Goal: Information Seeking & Learning: Learn about a topic

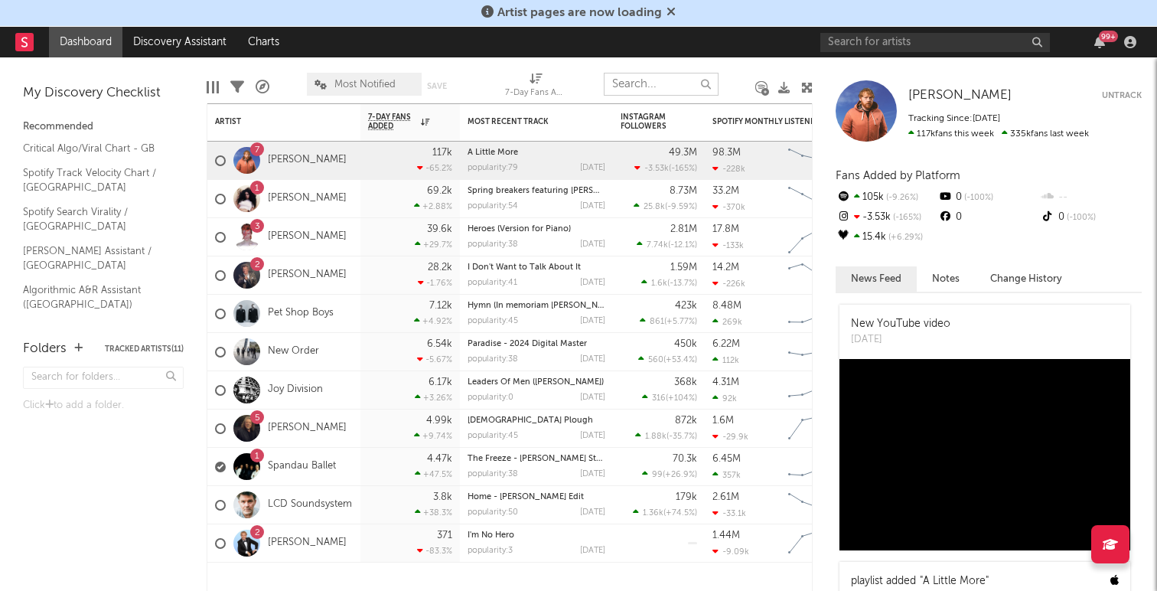
click at [668, 81] on input "text" at bounding box center [661, 84] width 115 height 23
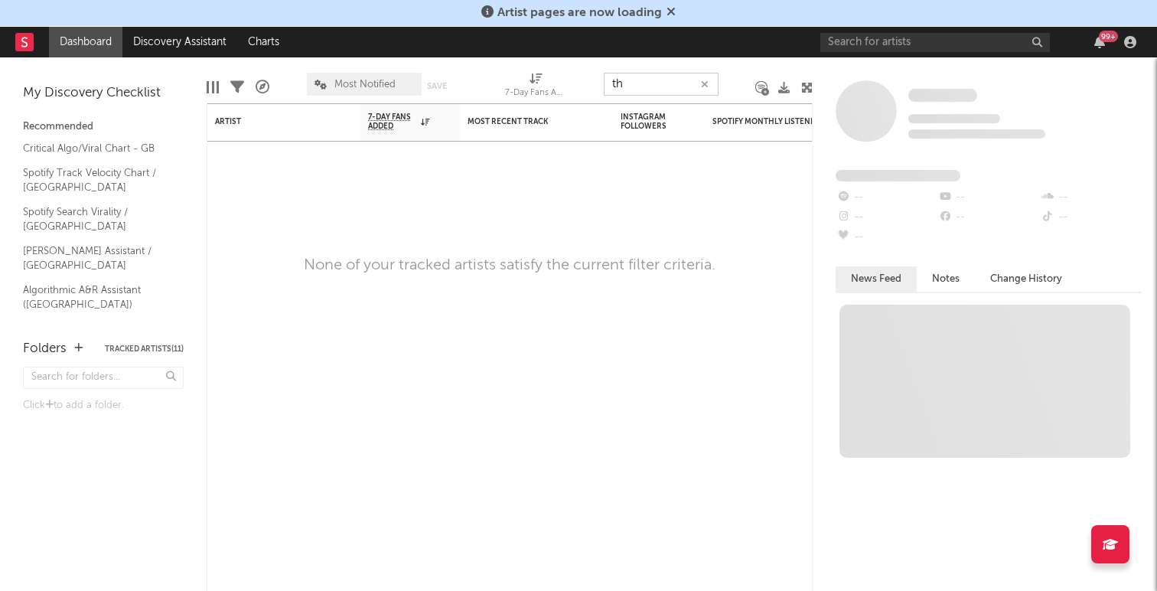
type input "t"
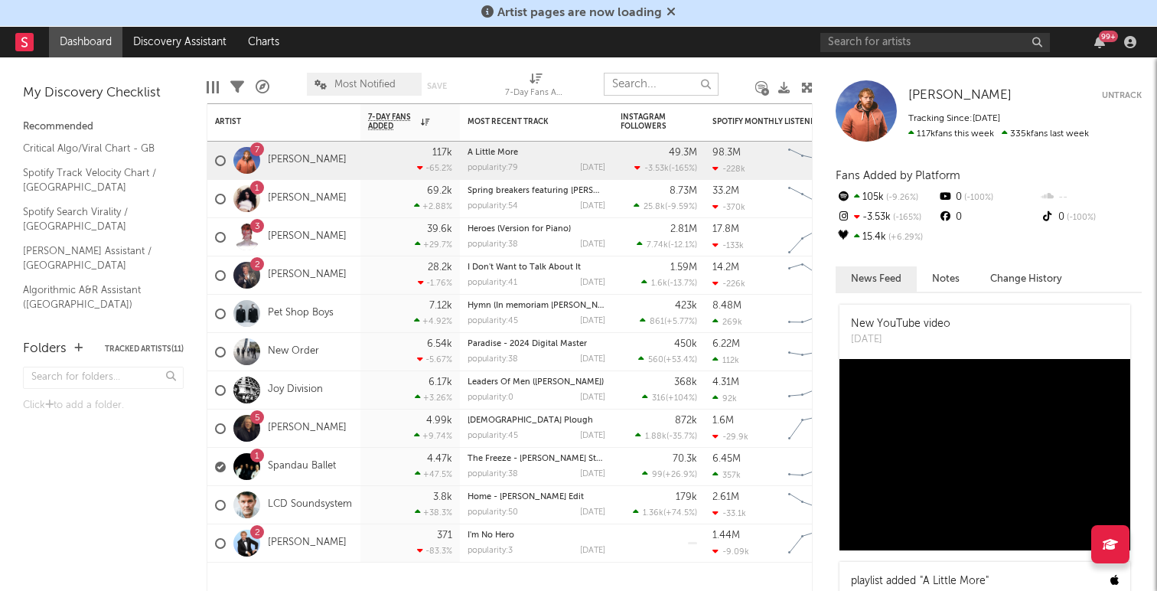
click at [671, 83] on input "text" at bounding box center [661, 84] width 115 height 23
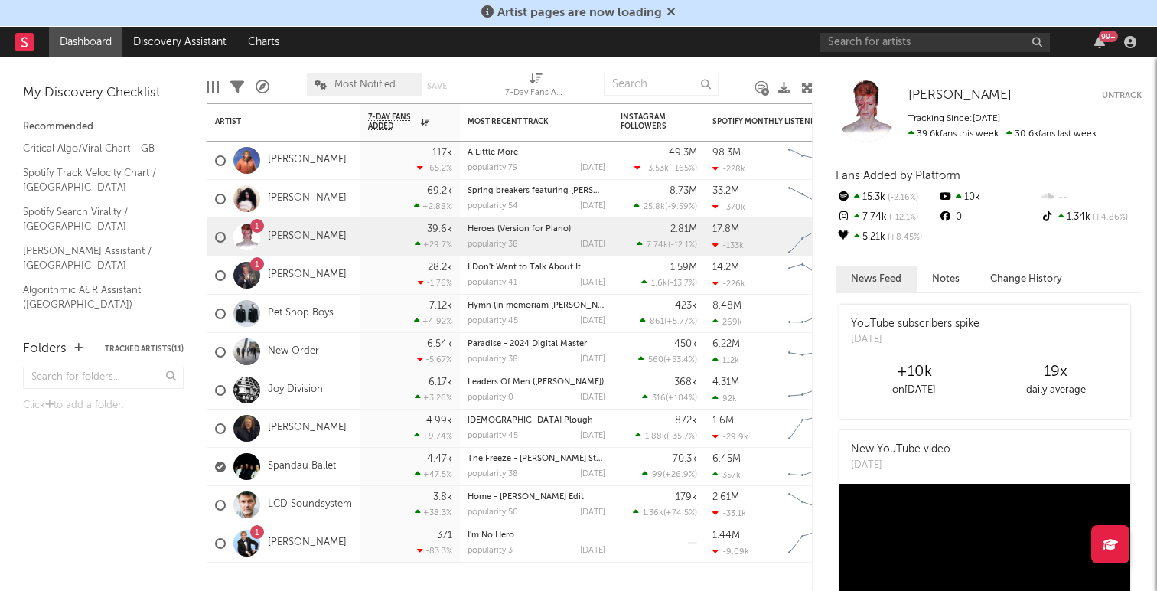
click at [300, 236] on link "[PERSON_NAME]" at bounding box center [307, 236] width 79 height 13
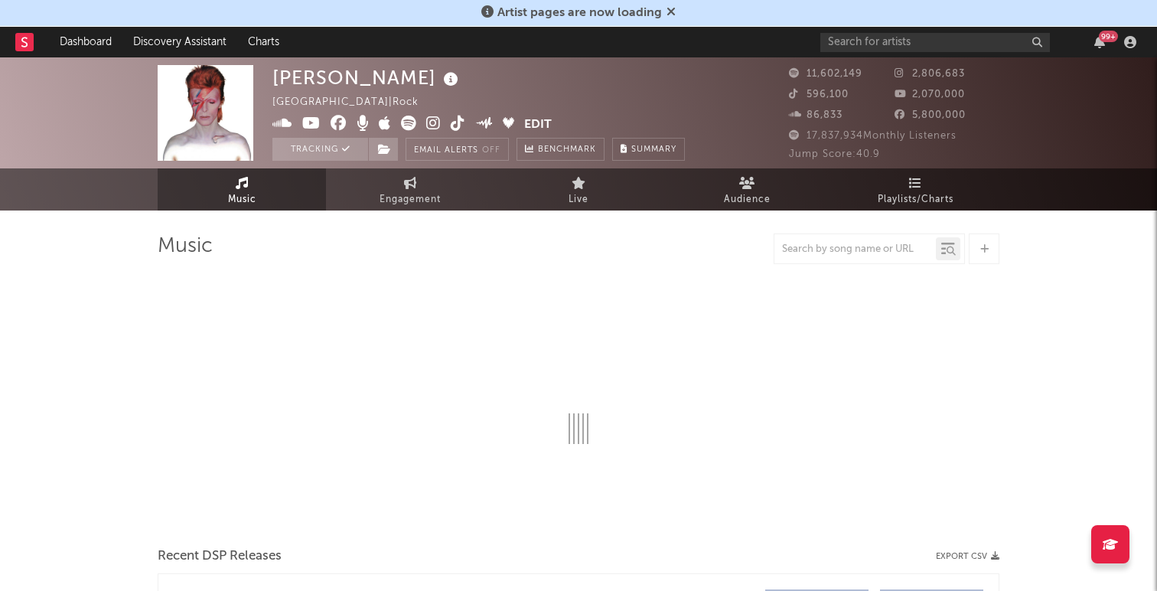
select select "6m"
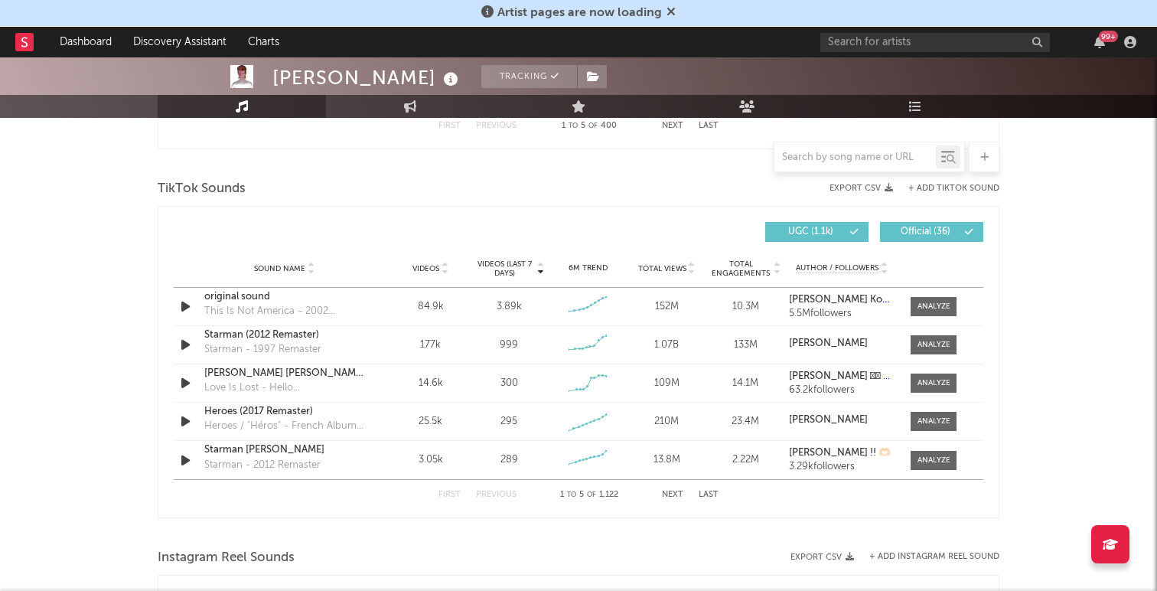
scroll to position [989, 0]
click at [972, 227] on icon at bounding box center [968, 230] width 9 height 9
